Goal: Participate in discussion: Engage in conversation with other users on a specific topic

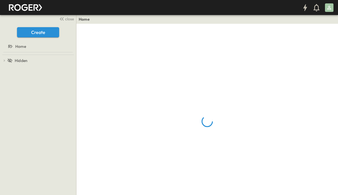
click at [66, 19] on span "close" at bounding box center [69, 19] width 9 height 6
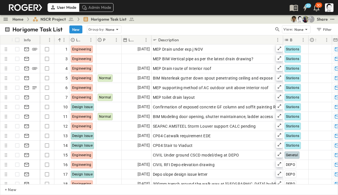
click at [281, 28] on button "button" at bounding box center [277, 29] width 7 height 8
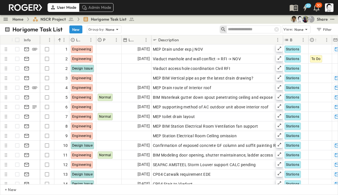
click at [253, 30] on input "text" at bounding box center [248, 29] width 40 height 8
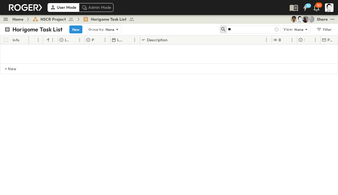
type input "*"
click at [255, 33] on input "******" at bounding box center [248, 29] width 40 height 8
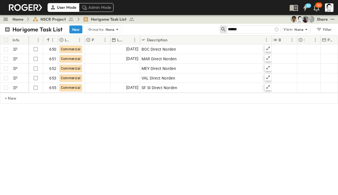
type input "******"
click at [268, 87] on icon at bounding box center [268, 87] width 5 height 5
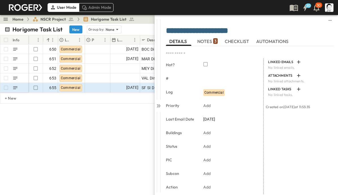
click at [210, 40] on span "NOTES 3" at bounding box center [207, 41] width 20 height 5
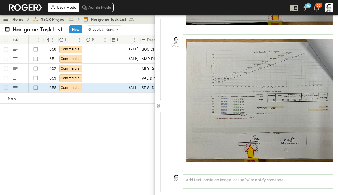
scroll to position [290, 0]
click at [226, 180] on div "Add text, paste an image, or use '@' to notify someone..." at bounding box center [257, 181] width 151 height 14
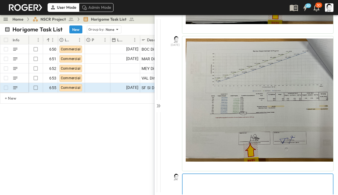
click at [239, 178] on p at bounding box center [257, 179] width 145 height 6
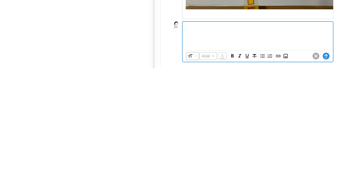
scroll to position [316, 0]
click at [288, 180] on icon "Insert Image" at bounding box center [286, 183] width 6 height 6
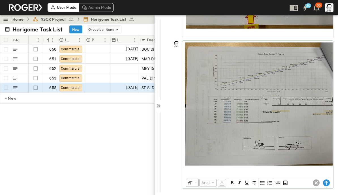
click at [326, 181] on icon at bounding box center [326, 183] width 4 height 4
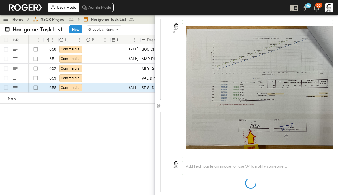
scroll to position [290, 0]
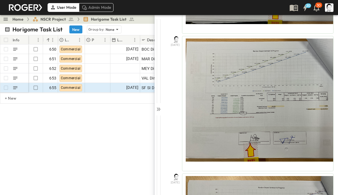
click at [160, 113] on div at bounding box center [159, 108] width 8 height 187
